Goal: Subscribe to service/newsletter

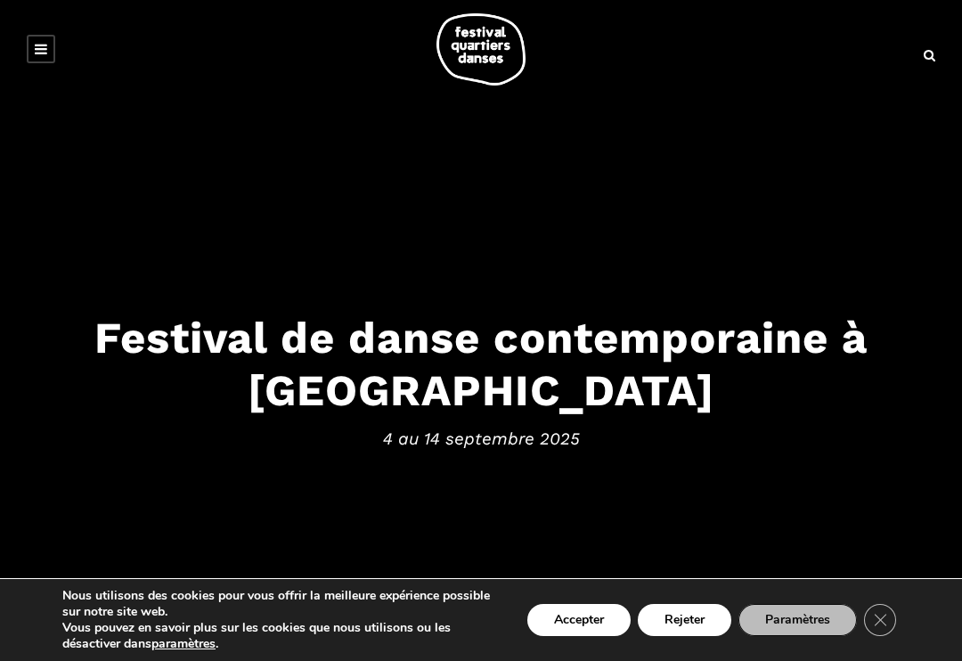
click at [691, 626] on button "Rejeter" at bounding box center [685, 620] width 94 height 32
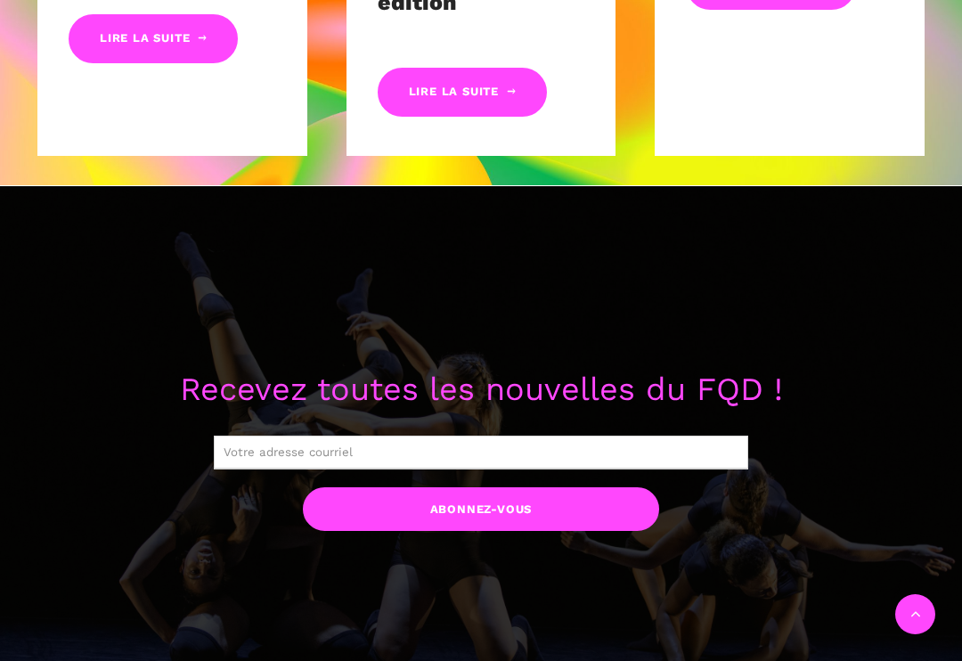
scroll to position [1169, 0]
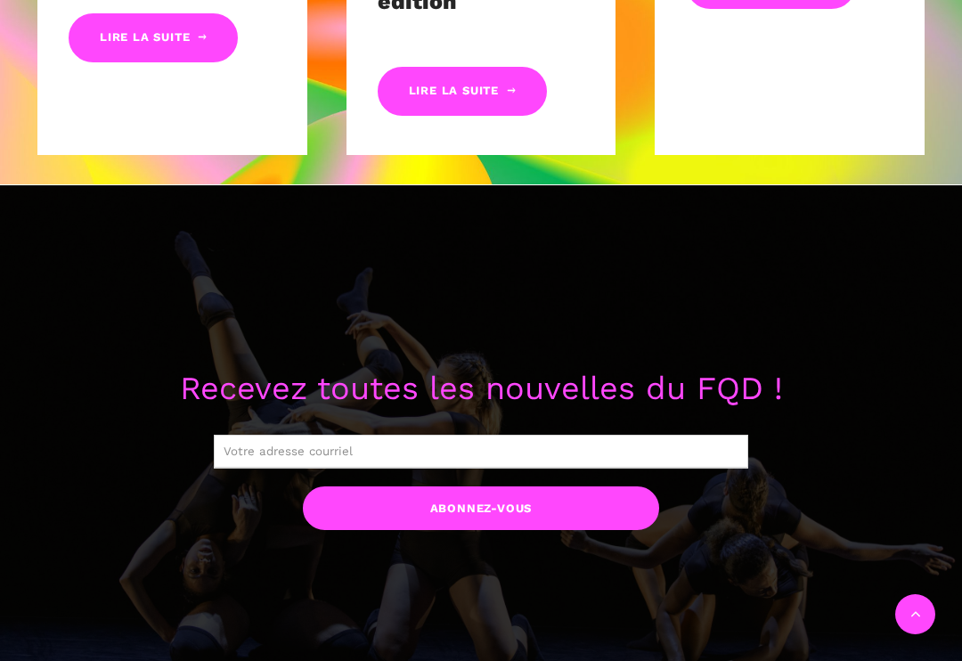
click at [400, 439] on input "text" at bounding box center [481, 452] width 535 height 34
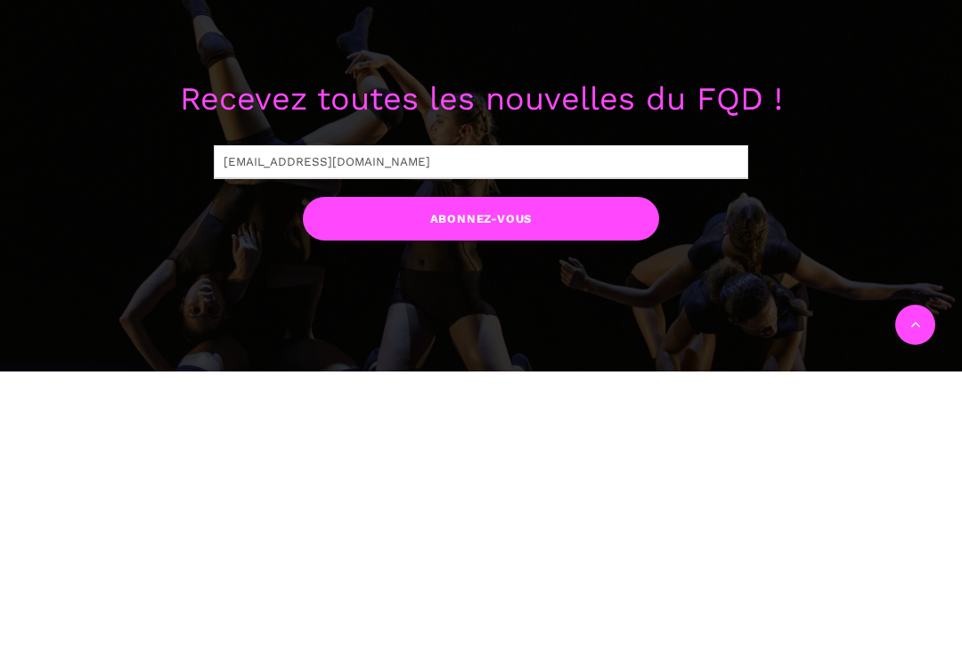
type input "marcellorrain@yahoo.ca"
click at [572, 487] on input "Abonnez-vous" at bounding box center [481, 509] width 356 height 44
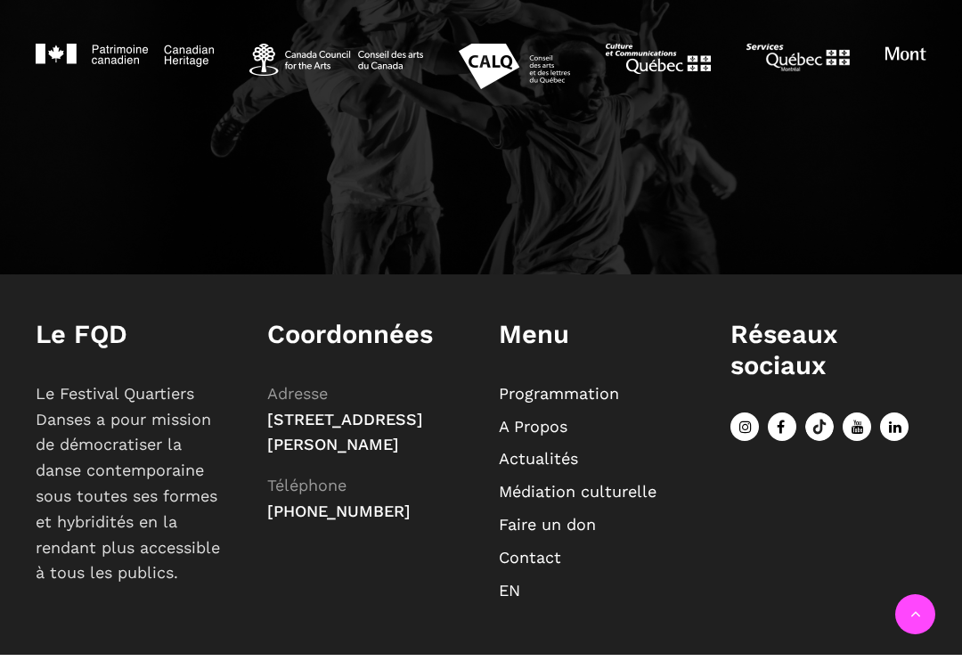
scroll to position [1984, 0]
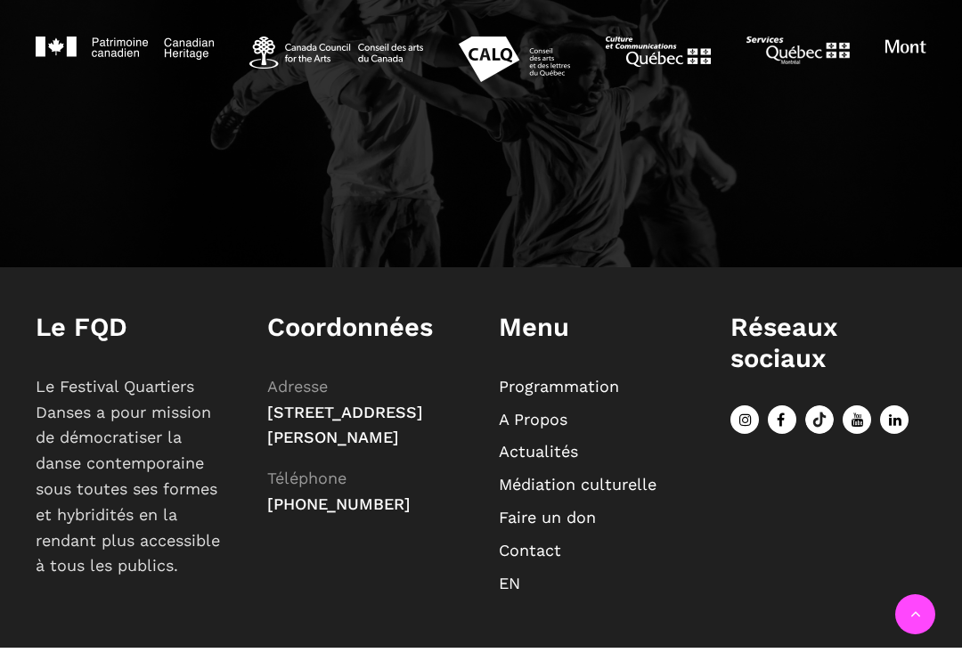
click at [593, 383] on link "Programmation" at bounding box center [559, 386] width 120 height 19
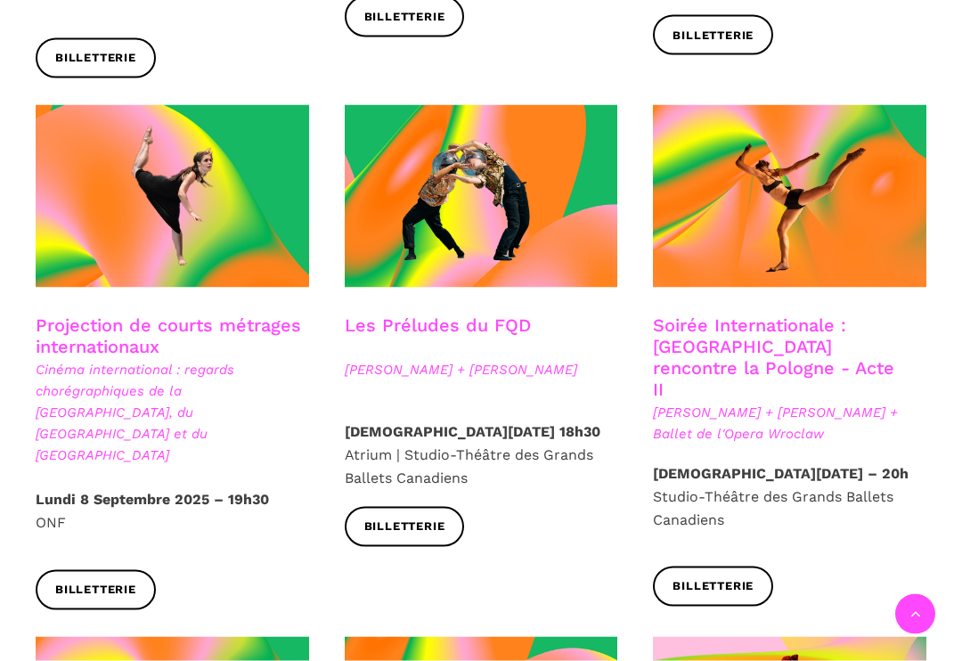
scroll to position [1480, 0]
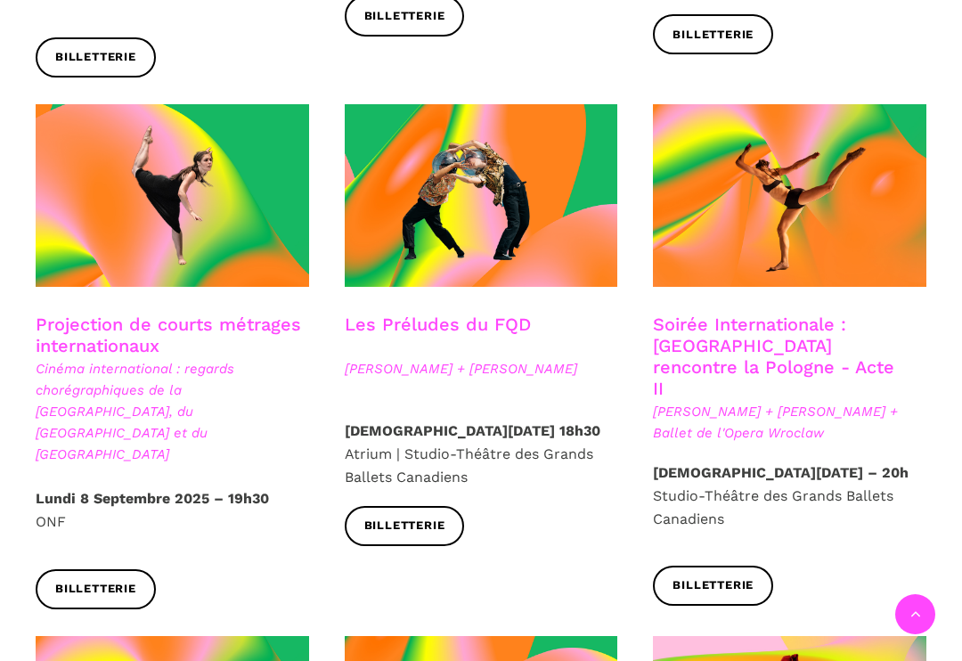
click at [429, 517] on span "Billetterie" at bounding box center [404, 526] width 81 height 19
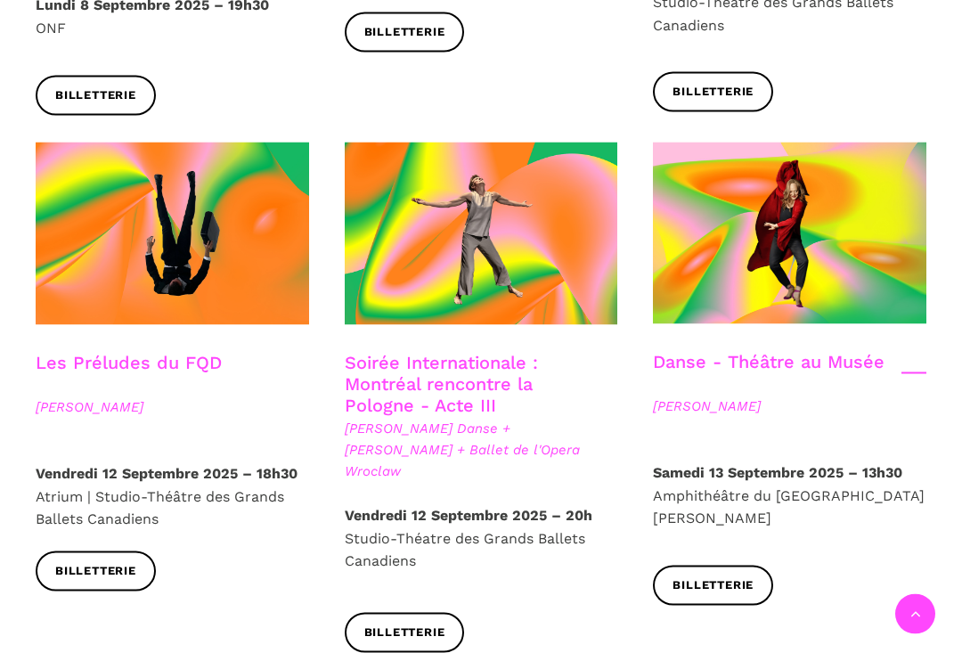
scroll to position [1976, 0]
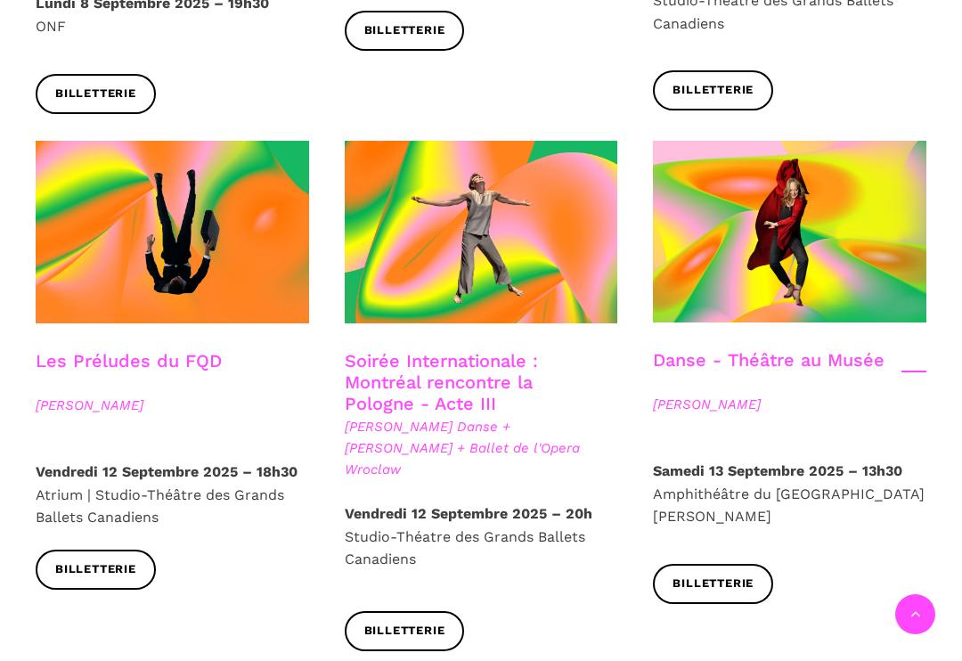
click at [717, 564] on link "Billetterie" at bounding box center [713, 584] width 120 height 40
